Goal: Information Seeking & Learning: Learn about a topic

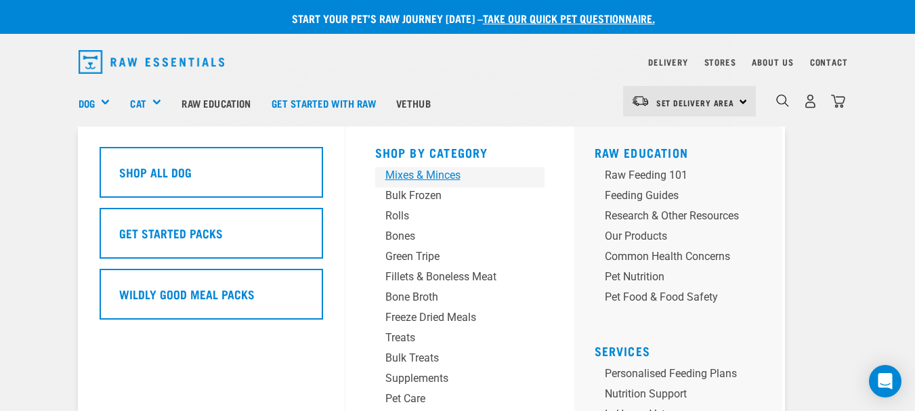
click at [421, 172] on div "Mixes & Minces" at bounding box center [448, 175] width 127 height 16
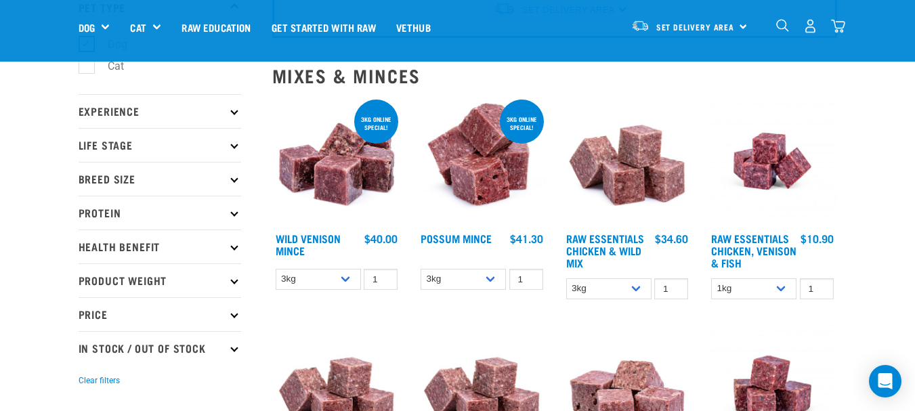
scroll to position [85, 0]
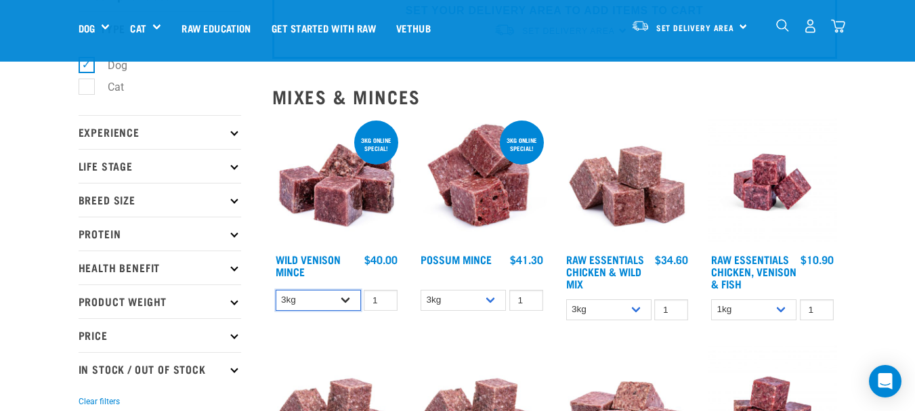
click at [344, 301] on select "3kg 1kg" at bounding box center [318, 300] width 85 height 21
click at [329, 229] on img at bounding box center [336, 182] width 129 height 129
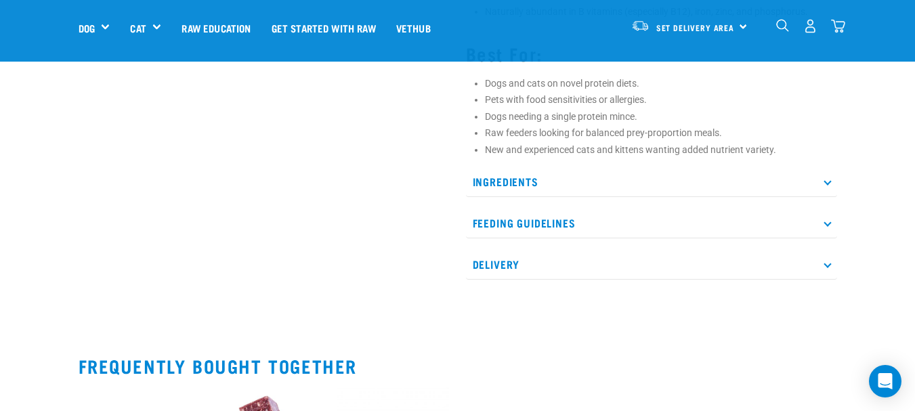
scroll to position [677, 0]
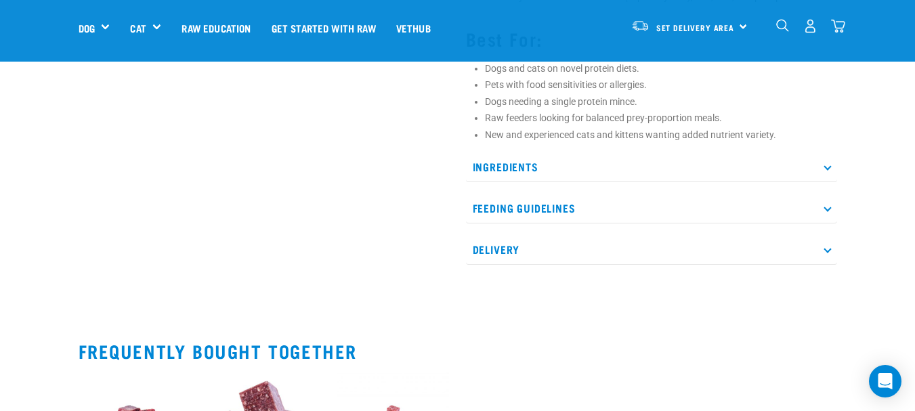
click at [503, 177] on p "Ingredients" at bounding box center [651, 167] width 371 height 30
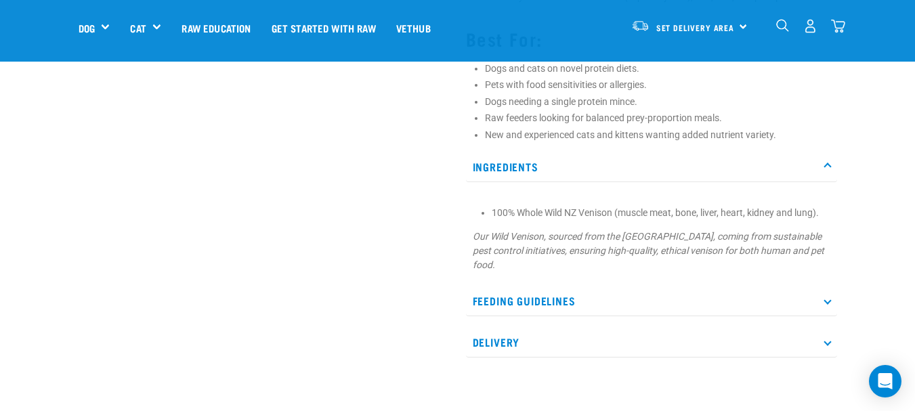
click at [503, 177] on p "Ingredients" at bounding box center [651, 167] width 371 height 30
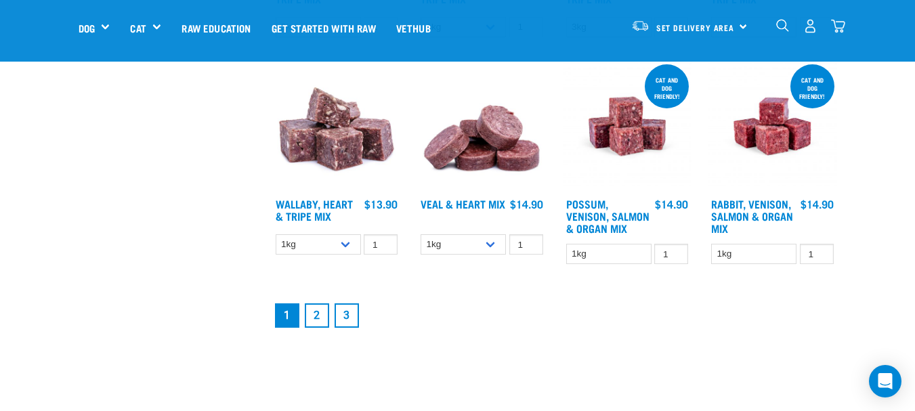
scroll to position [1662, 0]
